Goal: Task Accomplishment & Management: Use online tool/utility

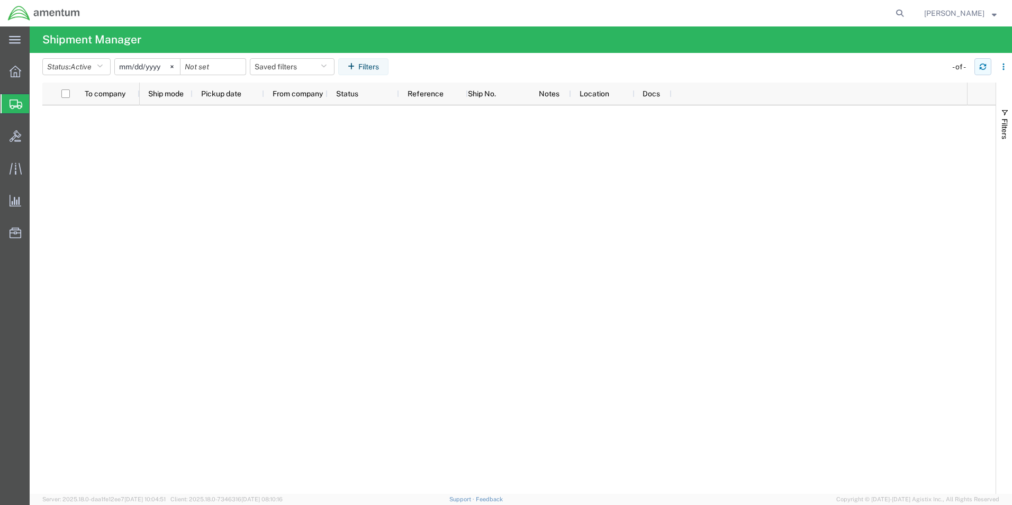
click at [982, 70] on button "button" at bounding box center [982, 66] width 17 height 17
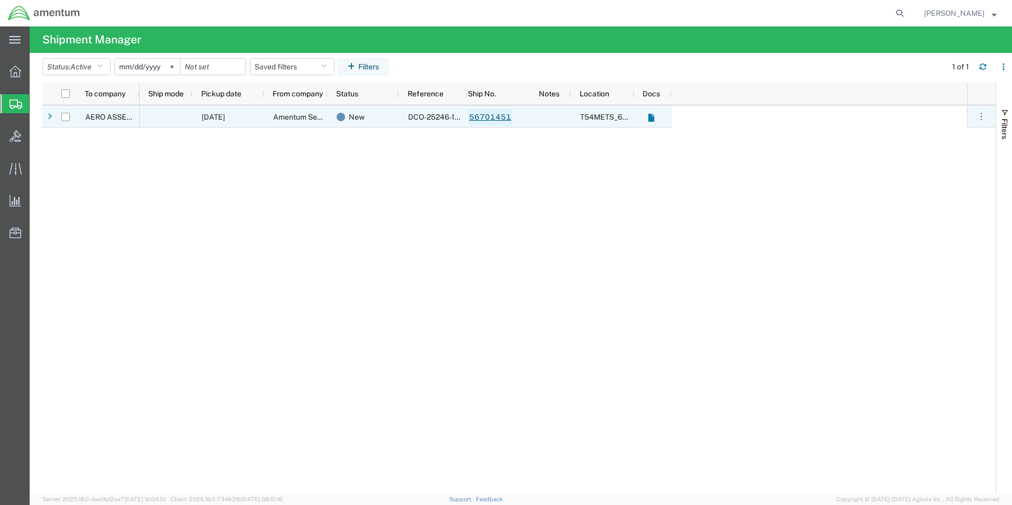
click at [500, 123] on link "56701451" at bounding box center [489, 117] width 43 height 17
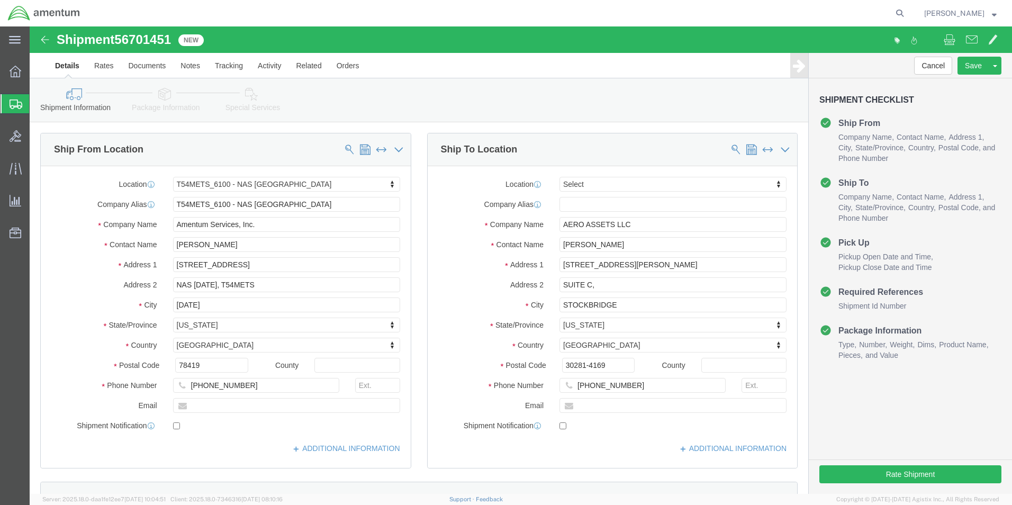
select select "67191"
select select
click input "AERO ASSETS LLC"
type input "A"
type input "aeromotor"
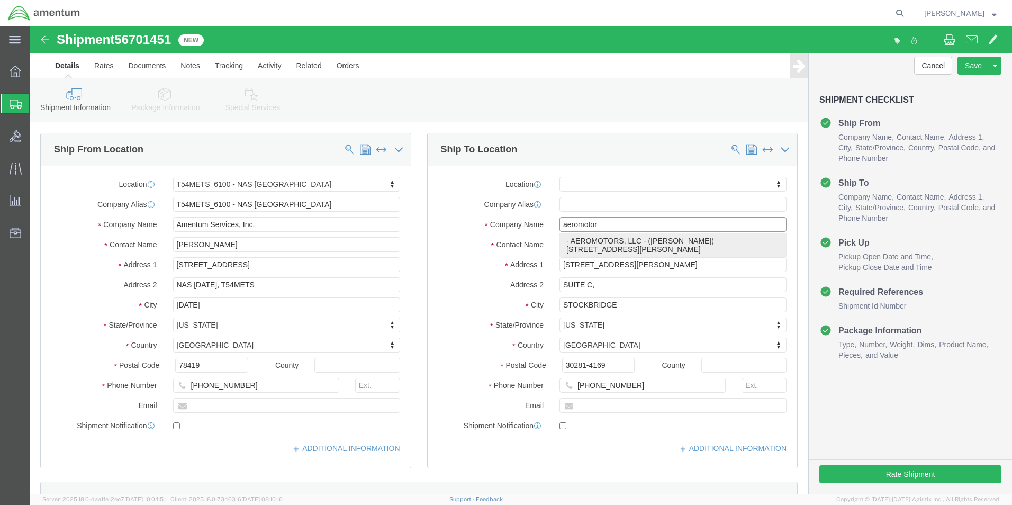
click p "- AEROMOTORS, LLC - ([PERSON_NAME]) [STREET_ADDRESS][PERSON_NAME]"
select select "WI"
type input "AEROMOTORS, LLC"
click div "Shipment Information Package Information Special Services"
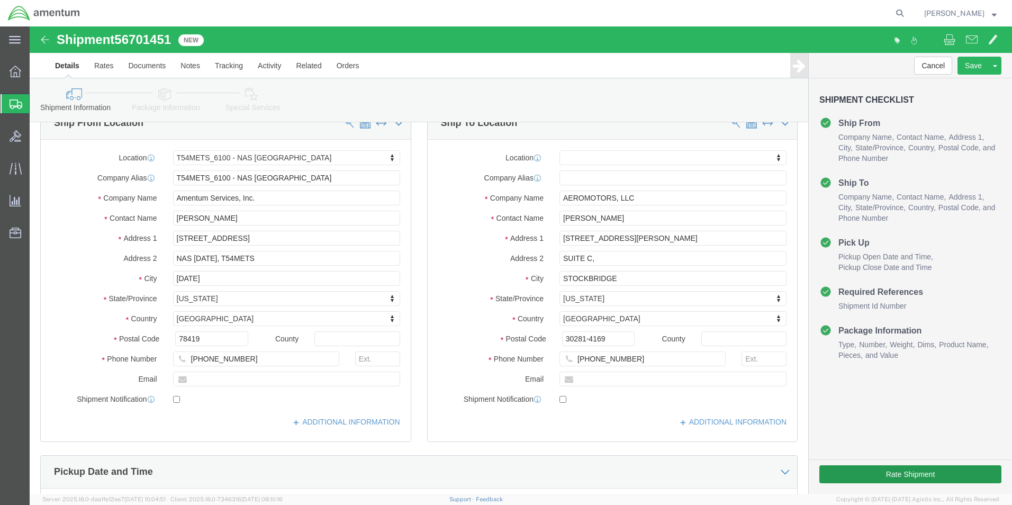
scroll to position [53, 0]
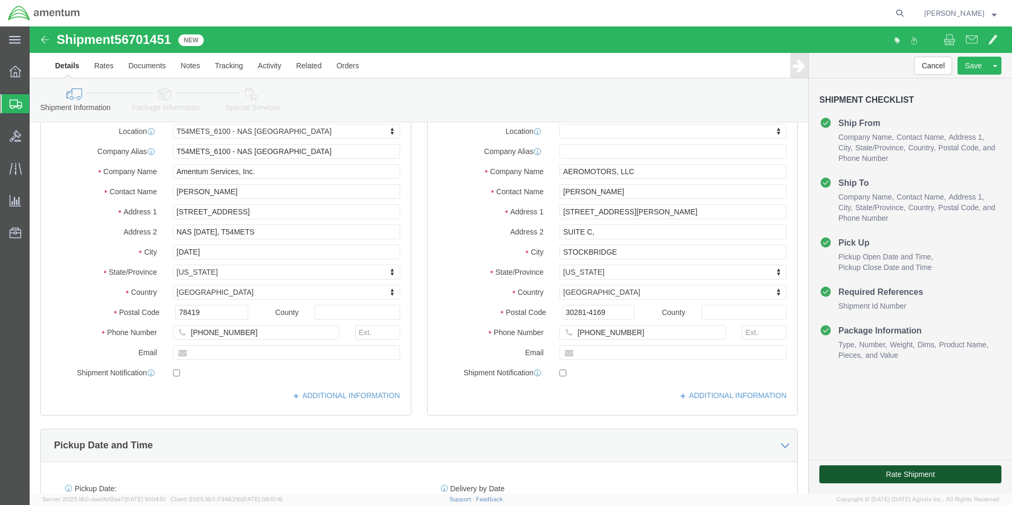
click button "Rate Shipment"
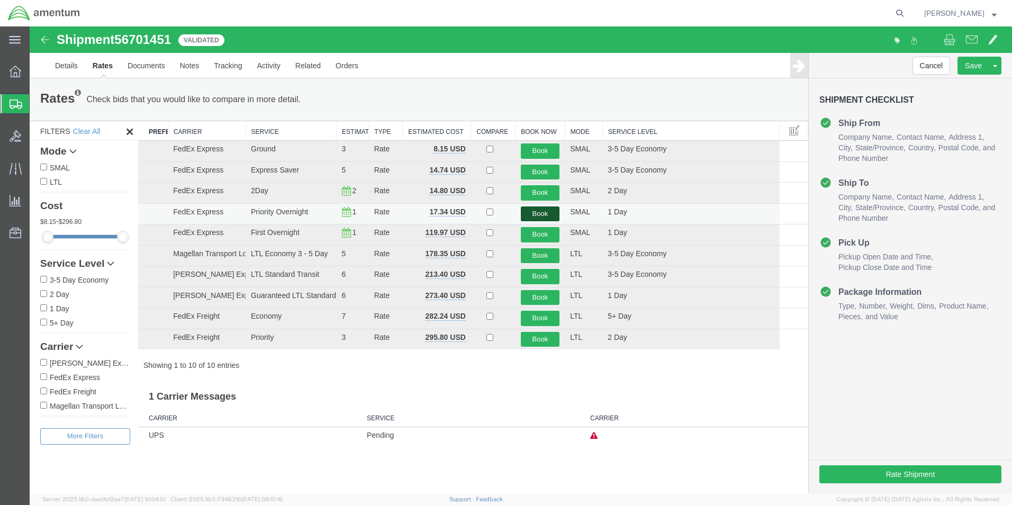
click at [545, 216] on button "Book" at bounding box center [540, 213] width 39 height 15
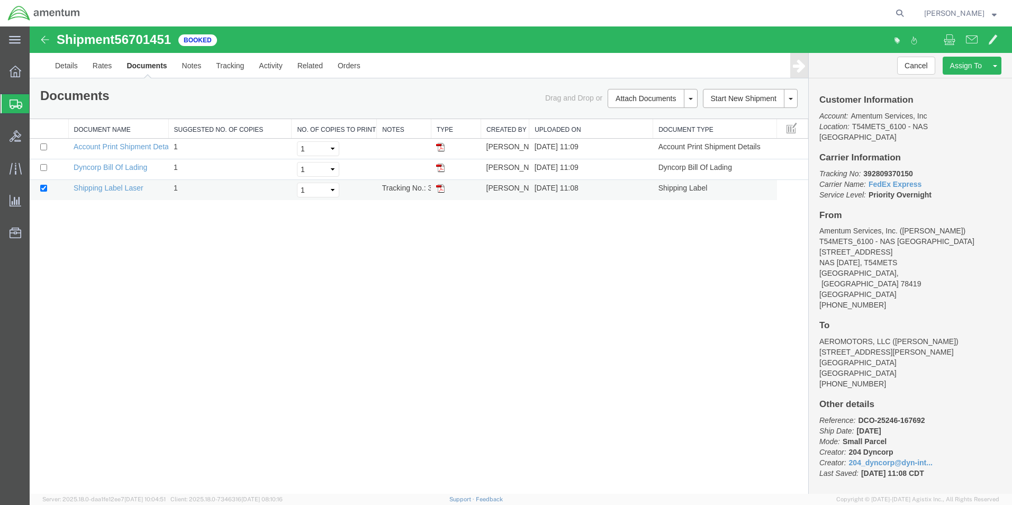
click at [443, 189] on img at bounding box center [440, 188] width 8 height 8
drag, startPoint x: 18, startPoint y: 104, endPoint x: 222, endPoint y: 0, distance: 228.9
click at [18, 104] on icon at bounding box center [16, 105] width 13 height 10
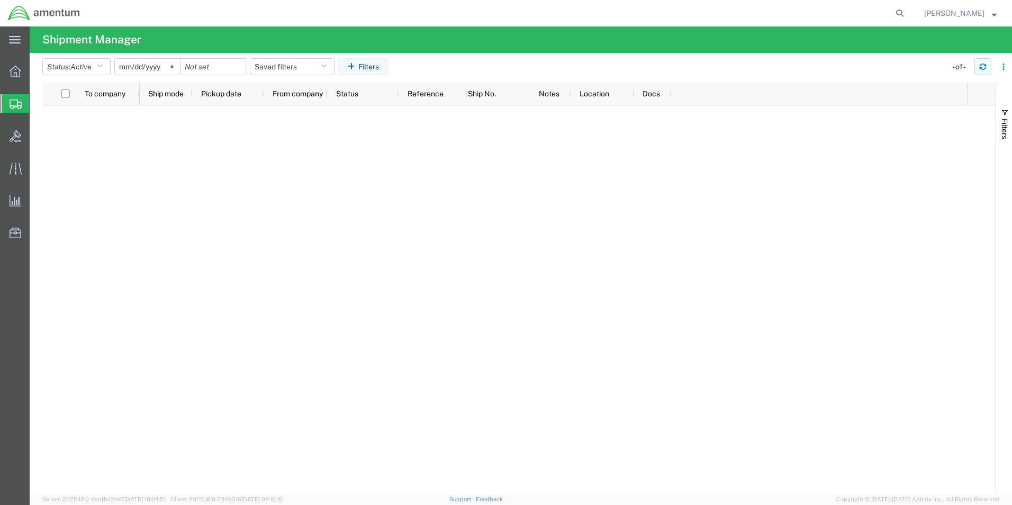
click at [985, 70] on button "button" at bounding box center [982, 66] width 17 height 17
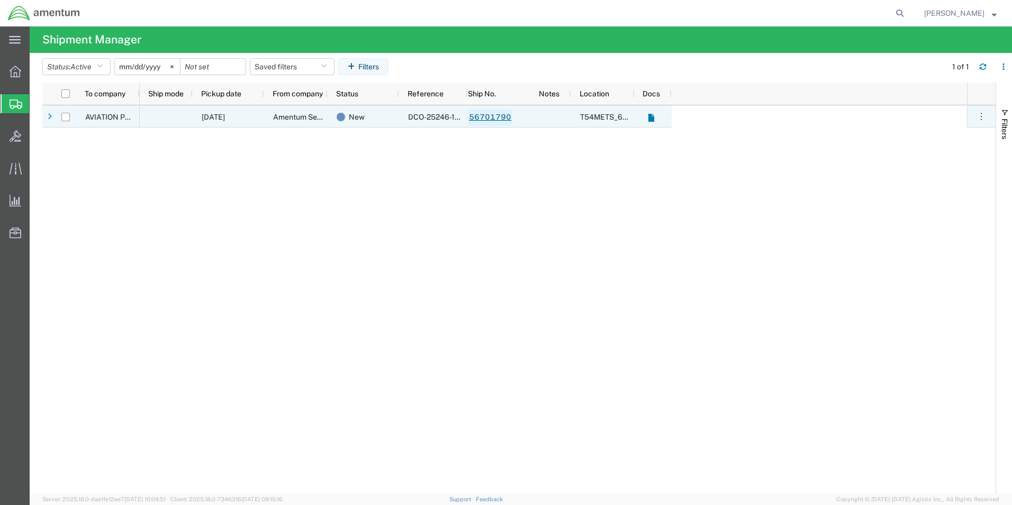
click at [493, 120] on link "56701790" at bounding box center [489, 117] width 43 height 17
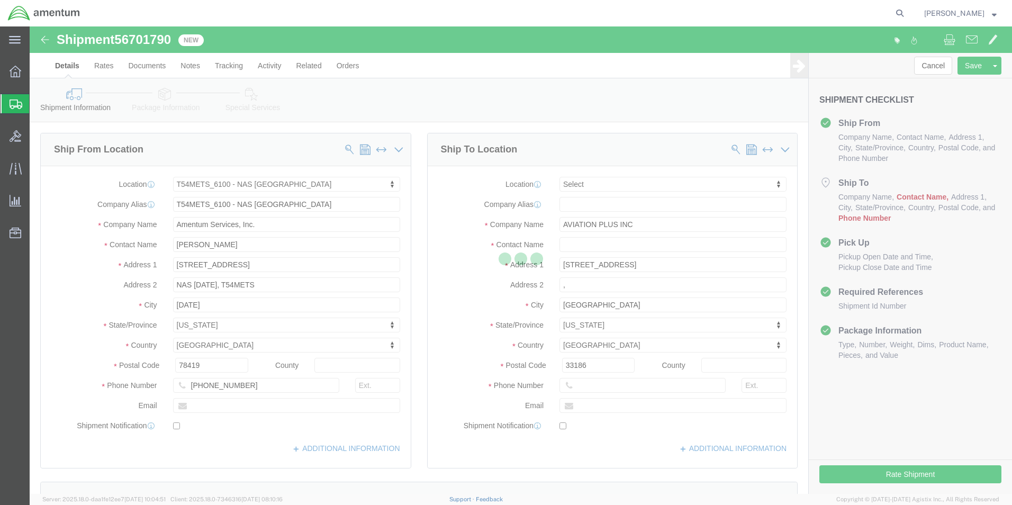
select select "67191"
select select
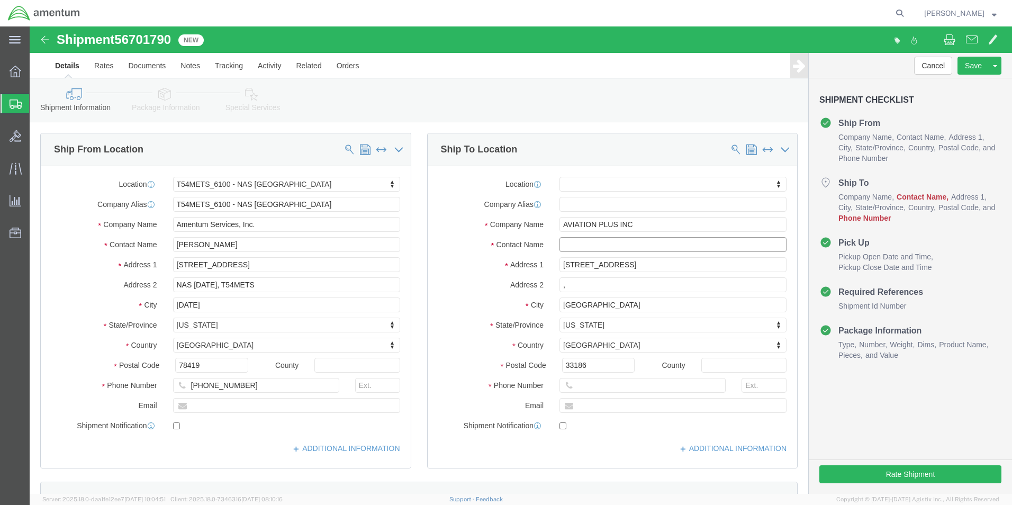
click input "text"
type input "EDD"
click p "- AVIATION PLUS INC - ([PERSON_NAME]) [STREET_ADDRESS]"
select select "FL"
type input "[PERSON_NAME]"
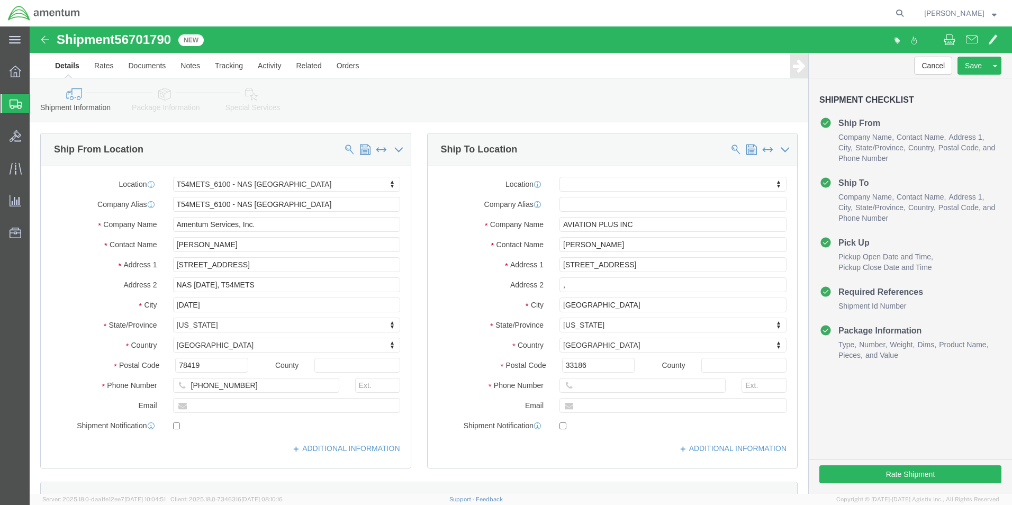
click div "Cancel Save Assign To Clone Shipment Save As Template Shipment Checklist Ship F…"
click button "Rate Shipment"
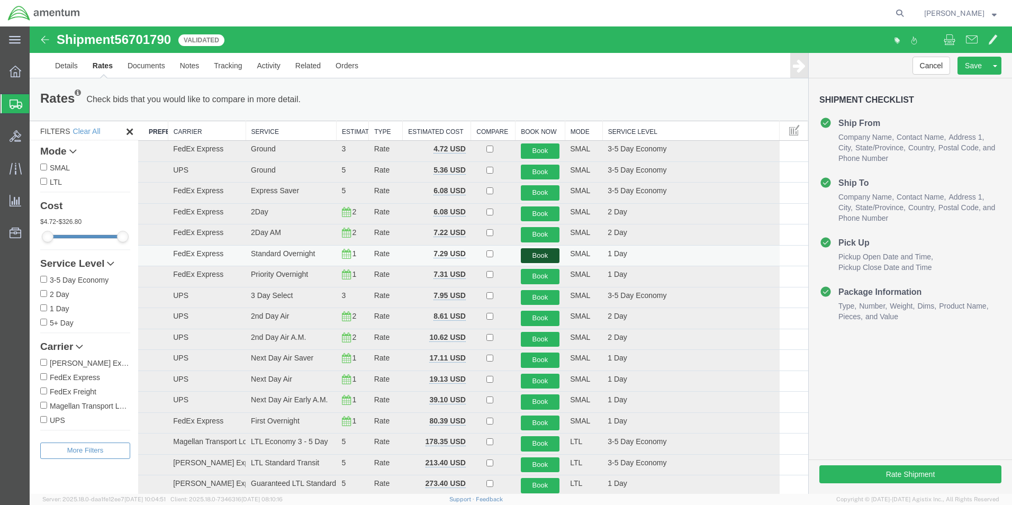
click at [532, 256] on button "Book" at bounding box center [540, 255] width 39 height 15
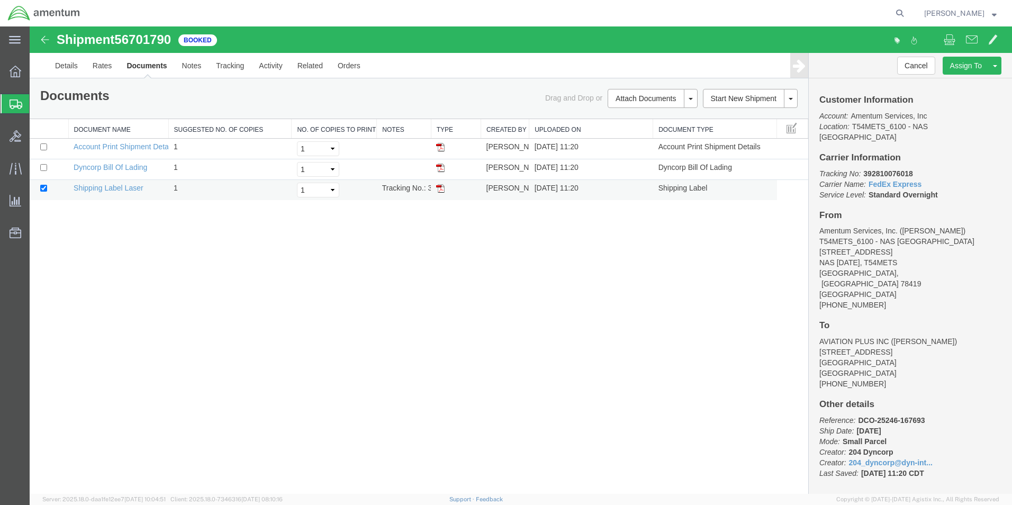
click at [441, 191] on img at bounding box center [440, 188] width 8 height 8
